Goal: Task Accomplishment & Management: Complete application form

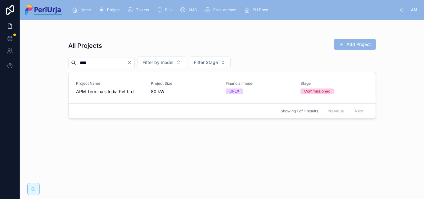
type input "***"
click at [96, 89] on span "APM Terminals India Pvt Ltd" at bounding box center [109, 91] width 67 height 6
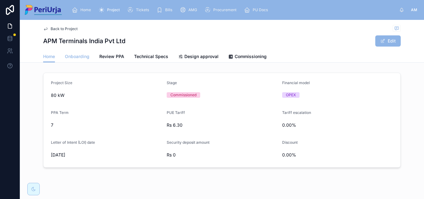
click at [71, 56] on span "Onboarding" at bounding box center [77, 56] width 25 height 6
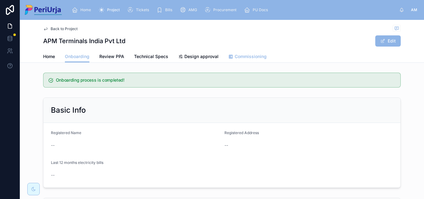
click at [241, 59] on span "Commissioning" at bounding box center [250, 56] width 32 height 6
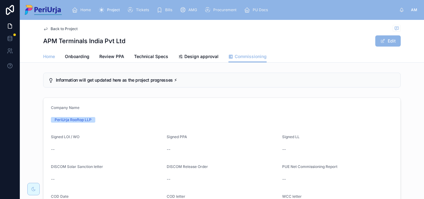
click at [47, 56] on span "Home" at bounding box center [49, 56] width 12 height 6
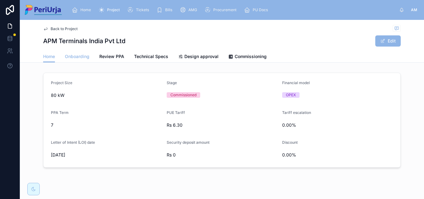
click at [71, 60] on link "Onboarding" at bounding box center [77, 57] width 25 height 12
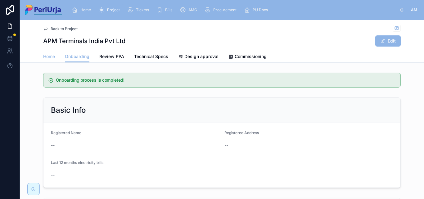
click at [43, 57] on span "Home" at bounding box center [49, 56] width 12 height 6
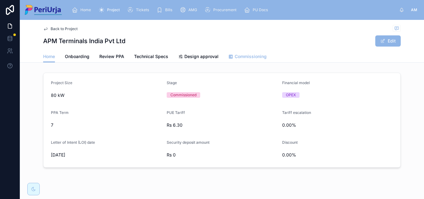
click at [239, 57] on span "Commissioning" at bounding box center [250, 56] width 32 height 6
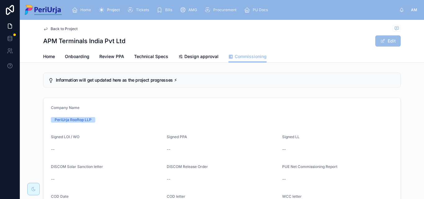
click at [383, 40] on button "Edit" at bounding box center [387, 40] width 25 height 11
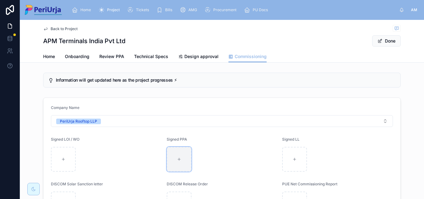
click at [176, 157] on div at bounding box center [179, 159] width 25 height 25
type input "**********"
click at [382, 36] on button "Done" at bounding box center [386, 40] width 29 height 11
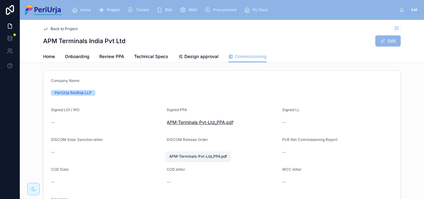
scroll to position [62, 0]
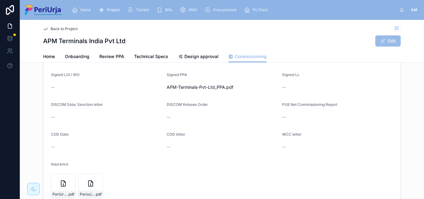
click at [386, 40] on button "Edit" at bounding box center [387, 40] width 25 height 11
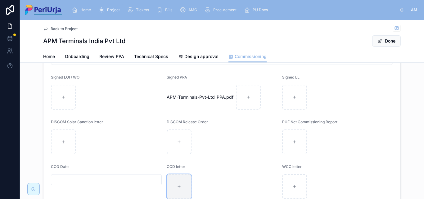
click at [179, 184] on div at bounding box center [179, 186] width 25 height 25
type input "**********"
click at [378, 39] on span at bounding box center [379, 40] width 5 height 5
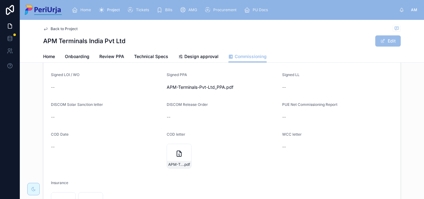
click at [391, 37] on button "Edit" at bounding box center [387, 40] width 25 height 11
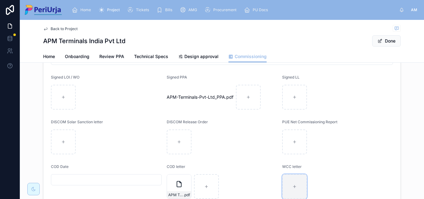
click at [295, 182] on div at bounding box center [294, 186] width 25 height 25
type input "**********"
click at [390, 44] on button "Done" at bounding box center [386, 40] width 29 height 11
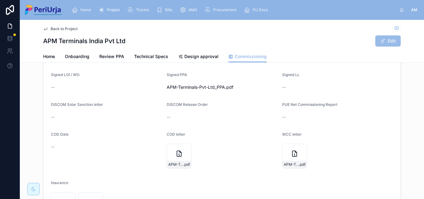
click at [375, 35] on button "Edit" at bounding box center [387, 40] width 25 height 11
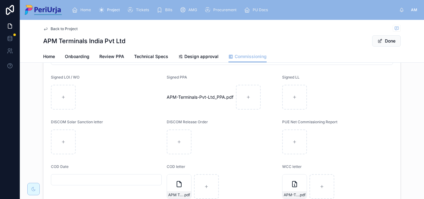
click at [79, 181] on input "text" at bounding box center [106, 179] width 110 height 9
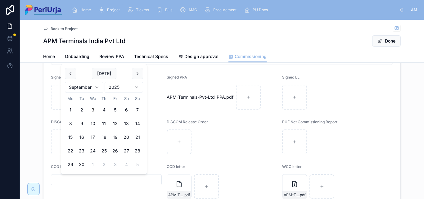
click at [94, 87] on html "Home Project Tickets Bills AMG Procurement PU Docs AM [PERSON_NAME] More Back t…" at bounding box center [212, 99] width 424 height 199
click at [95, 121] on button "9" at bounding box center [92, 123] width 11 height 11
type input "**********"
click at [391, 40] on button "Done" at bounding box center [386, 40] width 29 height 11
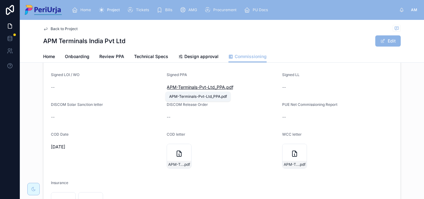
click at [190, 87] on span "APM-Terminals-Pvt-Ltd_PPA" at bounding box center [196, 87] width 58 height 6
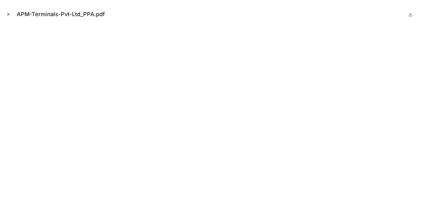
click at [7, 14] on icon "Close modal" at bounding box center [8, 14] width 4 height 4
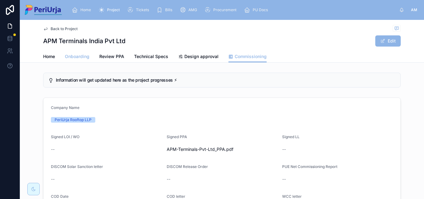
click at [82, 58] on span "Onboarding" at bounding box center [77, 56] width 25 height 6
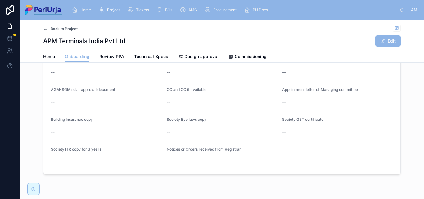
scroll to position [540, 0]
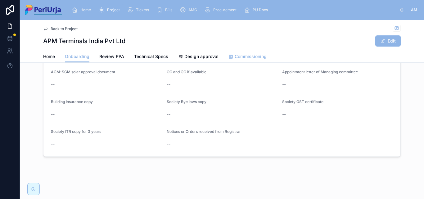
click at [247, 56] on span "Commissioning" at bounding box center [250, 56] width 32 height 6
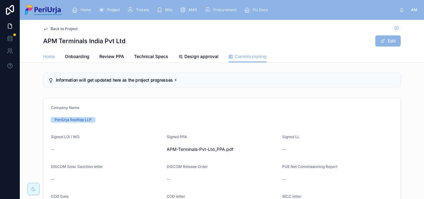
click at [44, 54] on span "Home" at bounding box center [49, 56] width 12 height 6
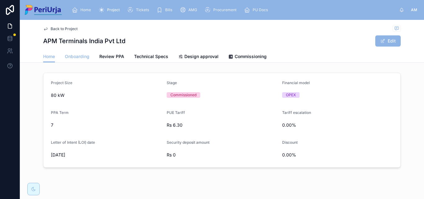
click at [75, 56] on span "Onboarding" at bounding box center [77, 56] width 25 height 6
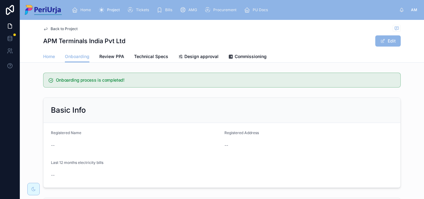
click at [51, 56] on span "Home" at bounding box center [49, 56] width 12 height 6
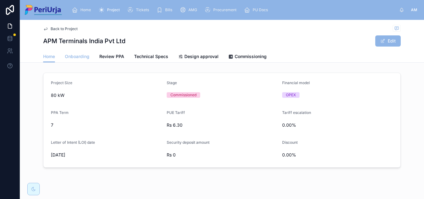
click at [75, 57] on span "Onboarding" at bounding box center [77, 56] width 25 height 6
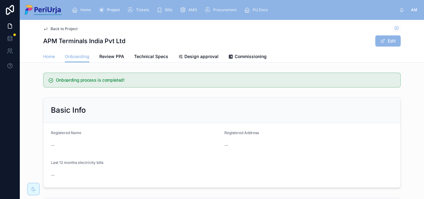
click at [45, 58] on span "Home" at bounding box center [49, 56] width 12 height 6
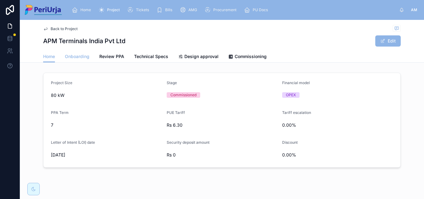
click at [78, 55] on span "Onboarding" at bounding box center [77, 56] width 25 height 6
